Goal: Task Accomplishment & Management: Manage account settings

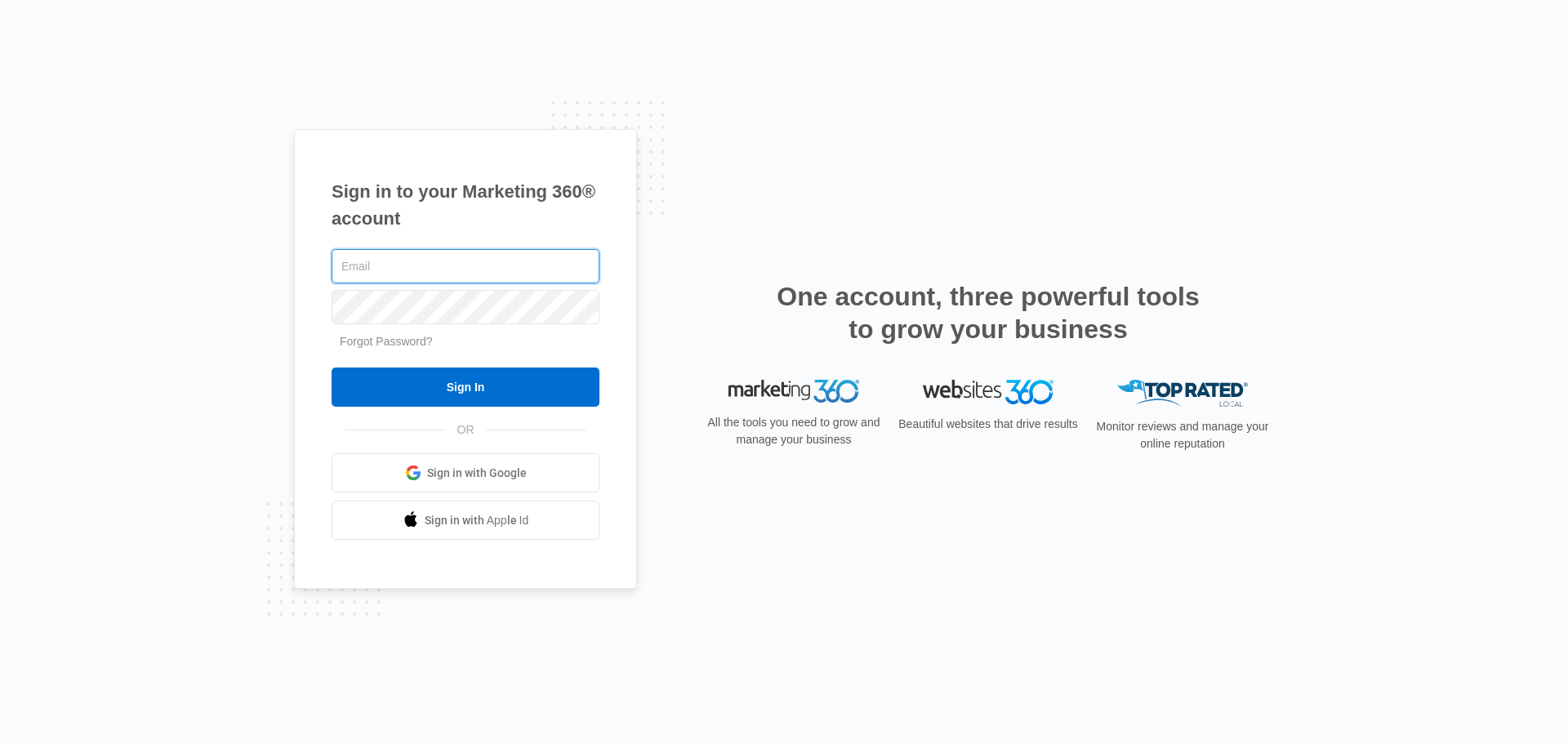
click at [480, 269] on input "text" at bounding box center [466, 266] width 268 height 35
type input "[PERSON_NAME][EMAIL_ADDRESS][PERSON_NAME][DOMAIN_NAME]"
click at [332, 367] on input "Sign In" at bounding box center [466, 387] width 268 height 39
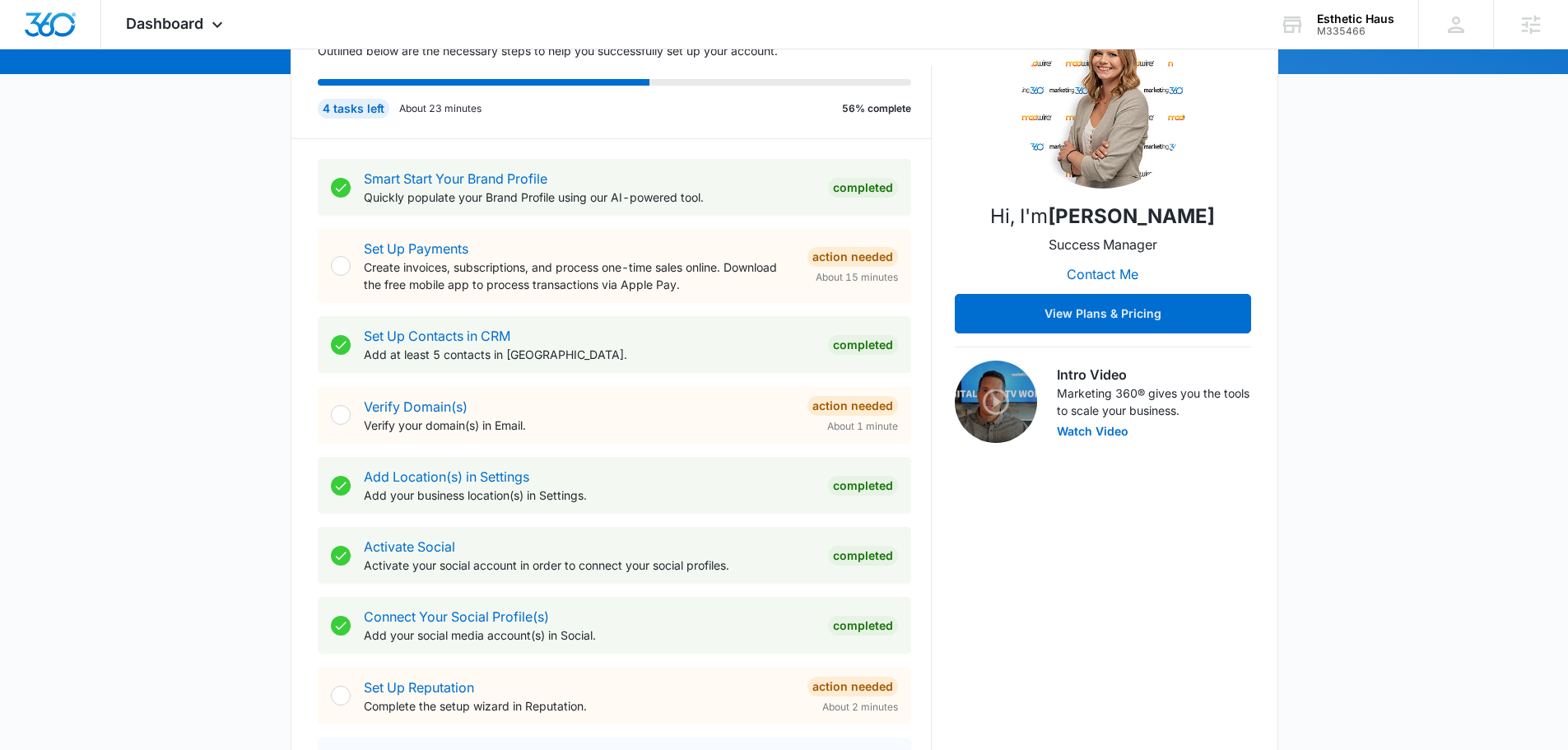
scroll to position [247, 0]
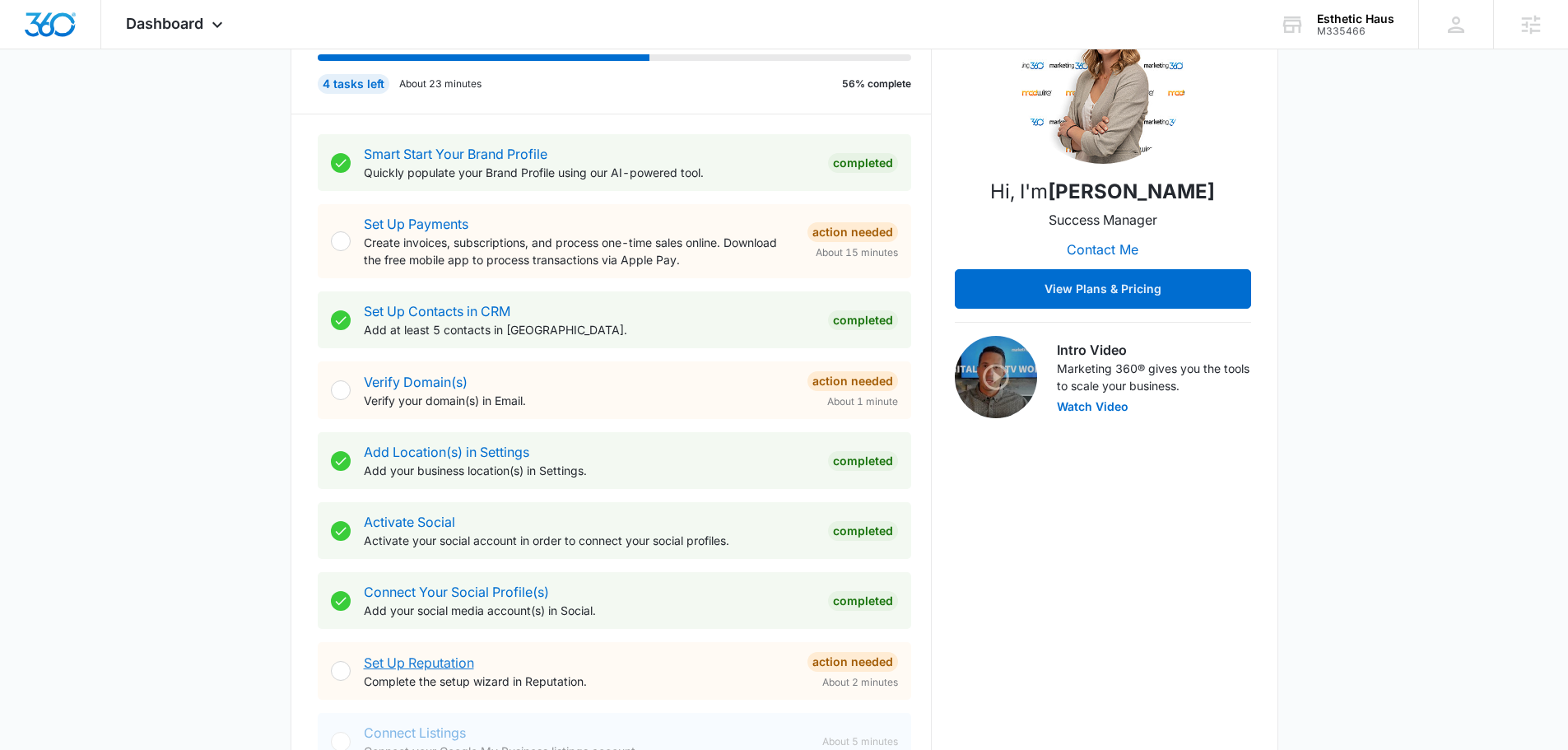
click at [442, 657] on link "Set Up Reputation" at bounding box center [419, 662] width 111 height 16
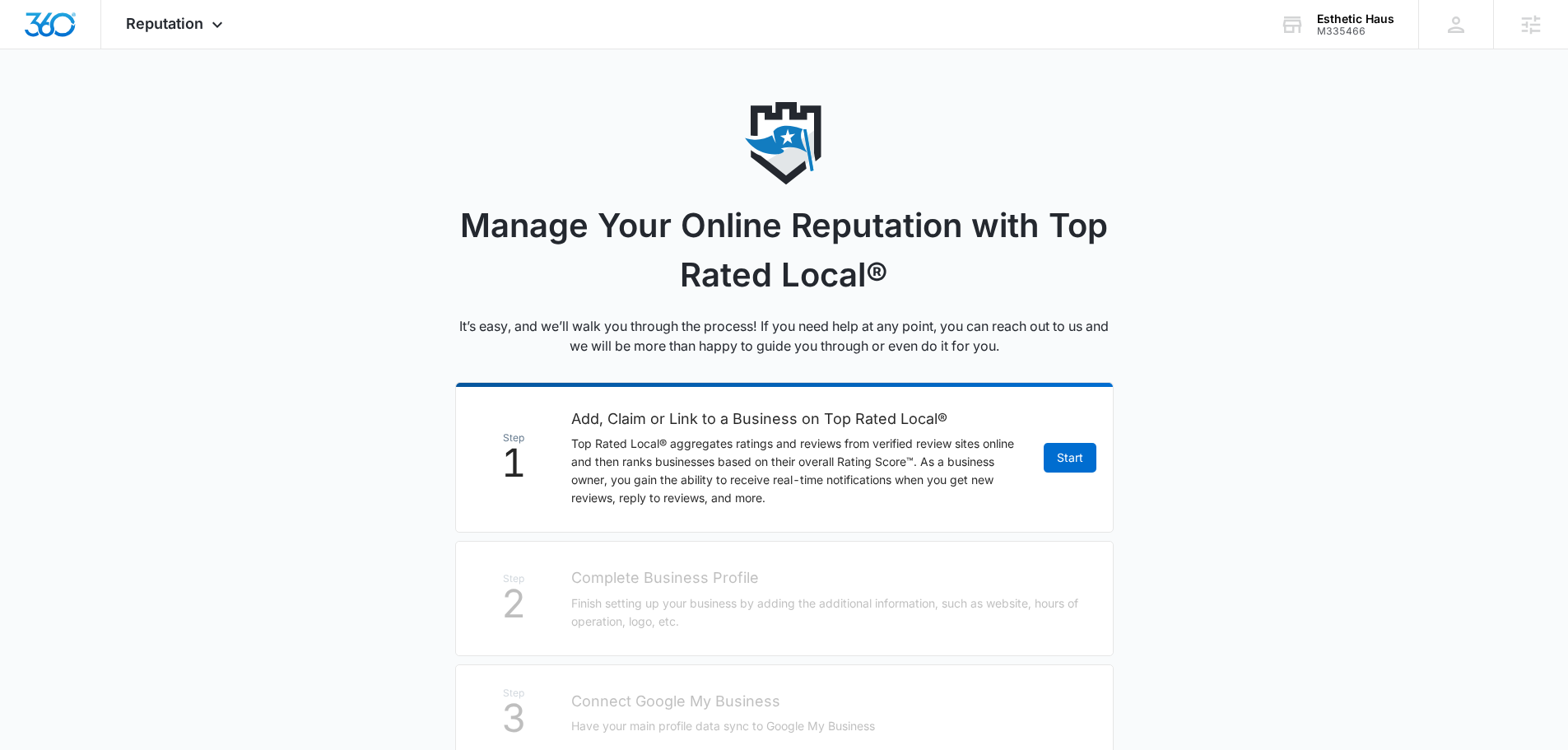
scroll to position [260, 0]
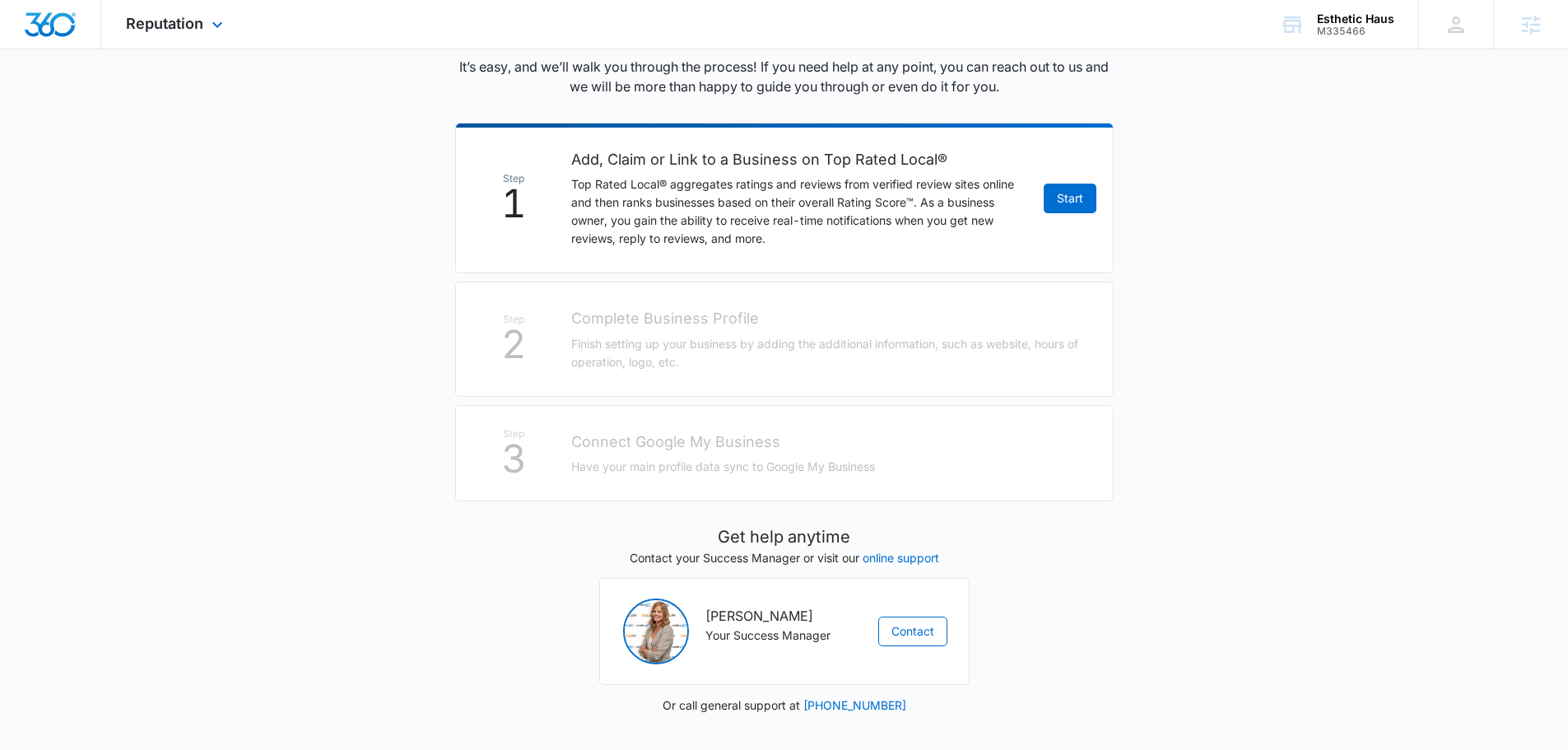
click at [62, 23] on img "Dashboard" at bounding box center [50, 25] width 53 height 25
click at [49, 29] on img "Dashboard" at bounding box center [50, 25] width 53 height 25
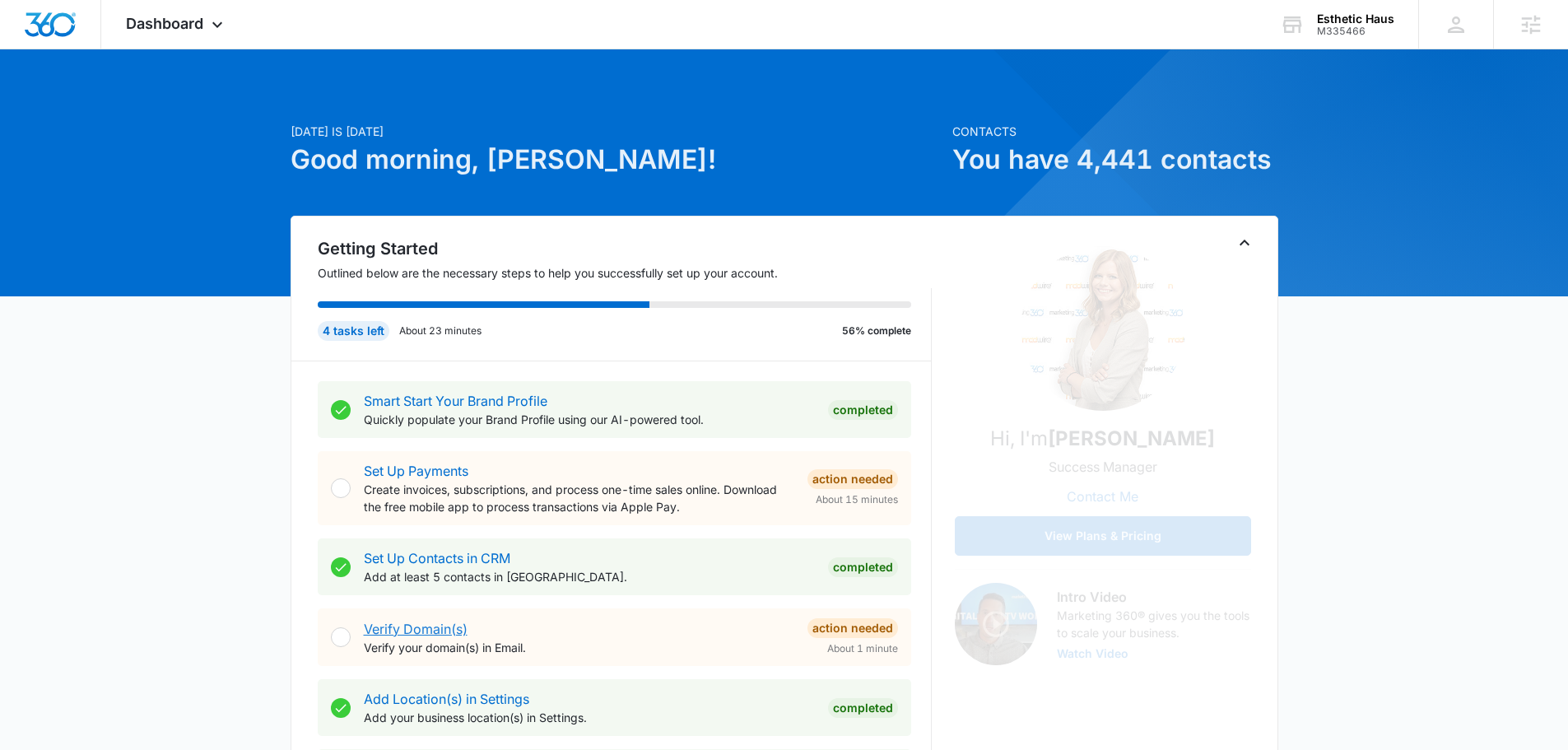
click at [444, 626] on link "Verify Domain(s)" at bounding box center [415, 628] width 104 height 16
